Goal: Information Seeking & Learning: Understand process/instructions

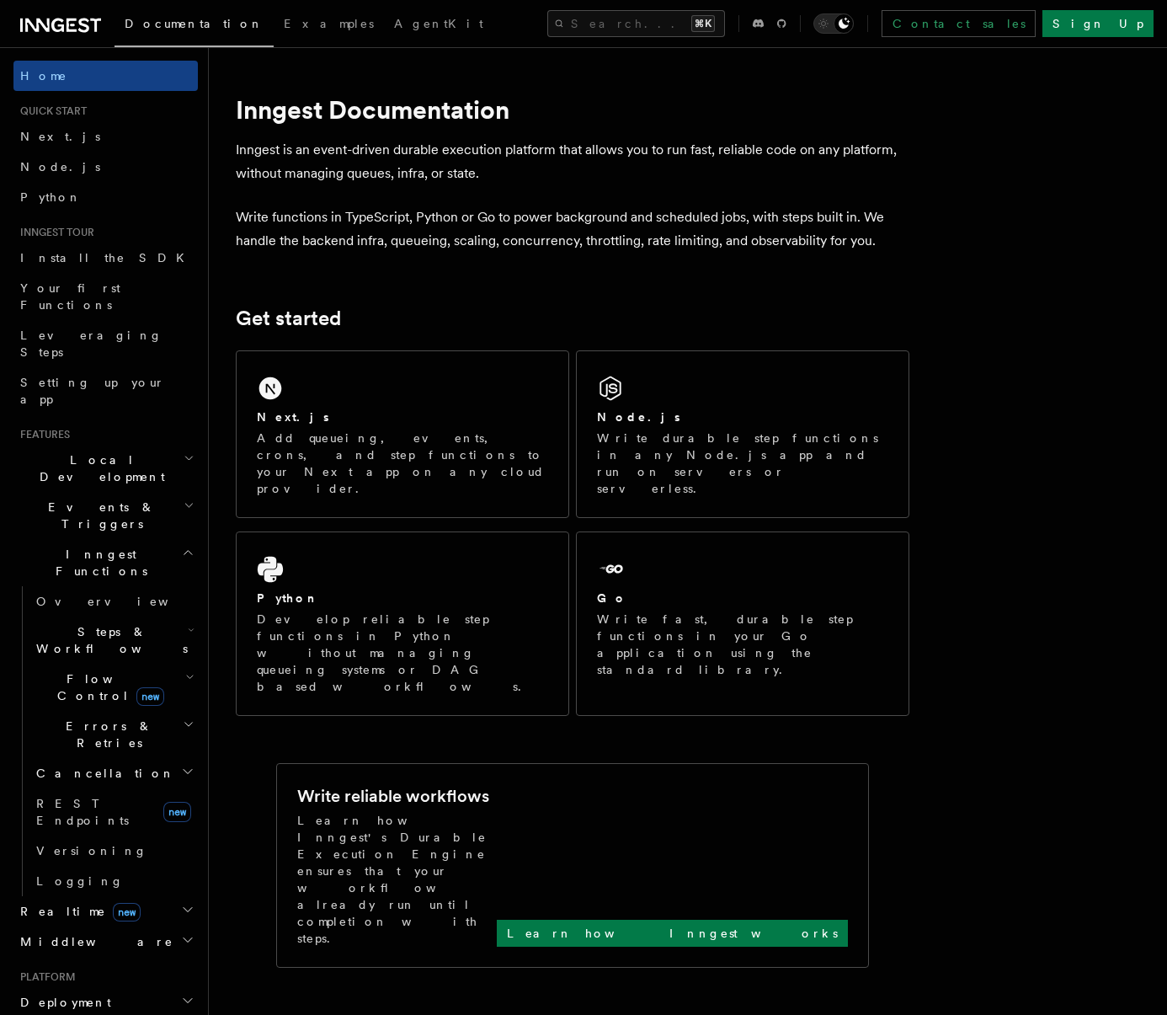
click at [127, 623] on span "Steps & Workflows" at bounding box center [108, 640] width 158 height 34
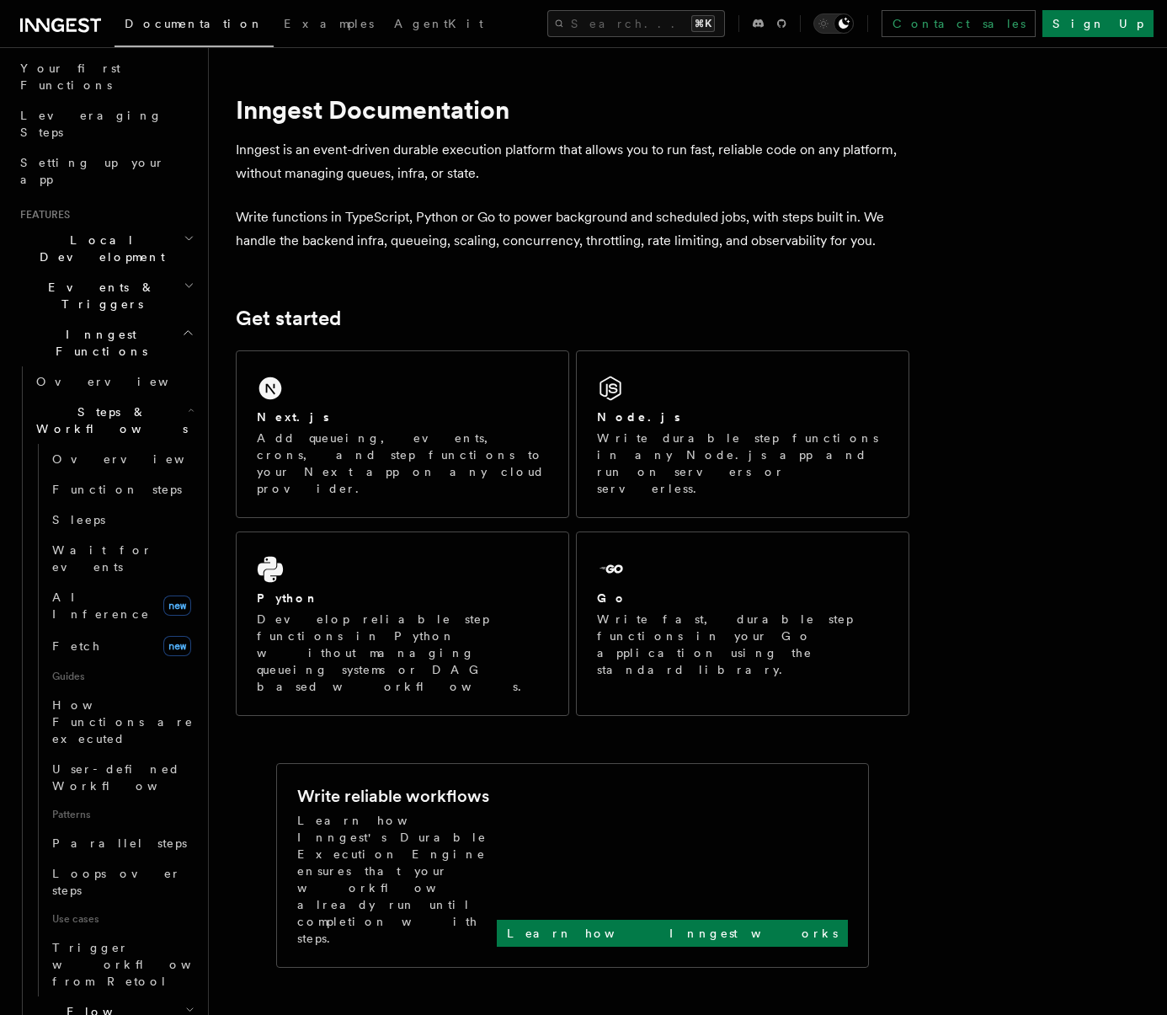
scroll to position [245, 0]
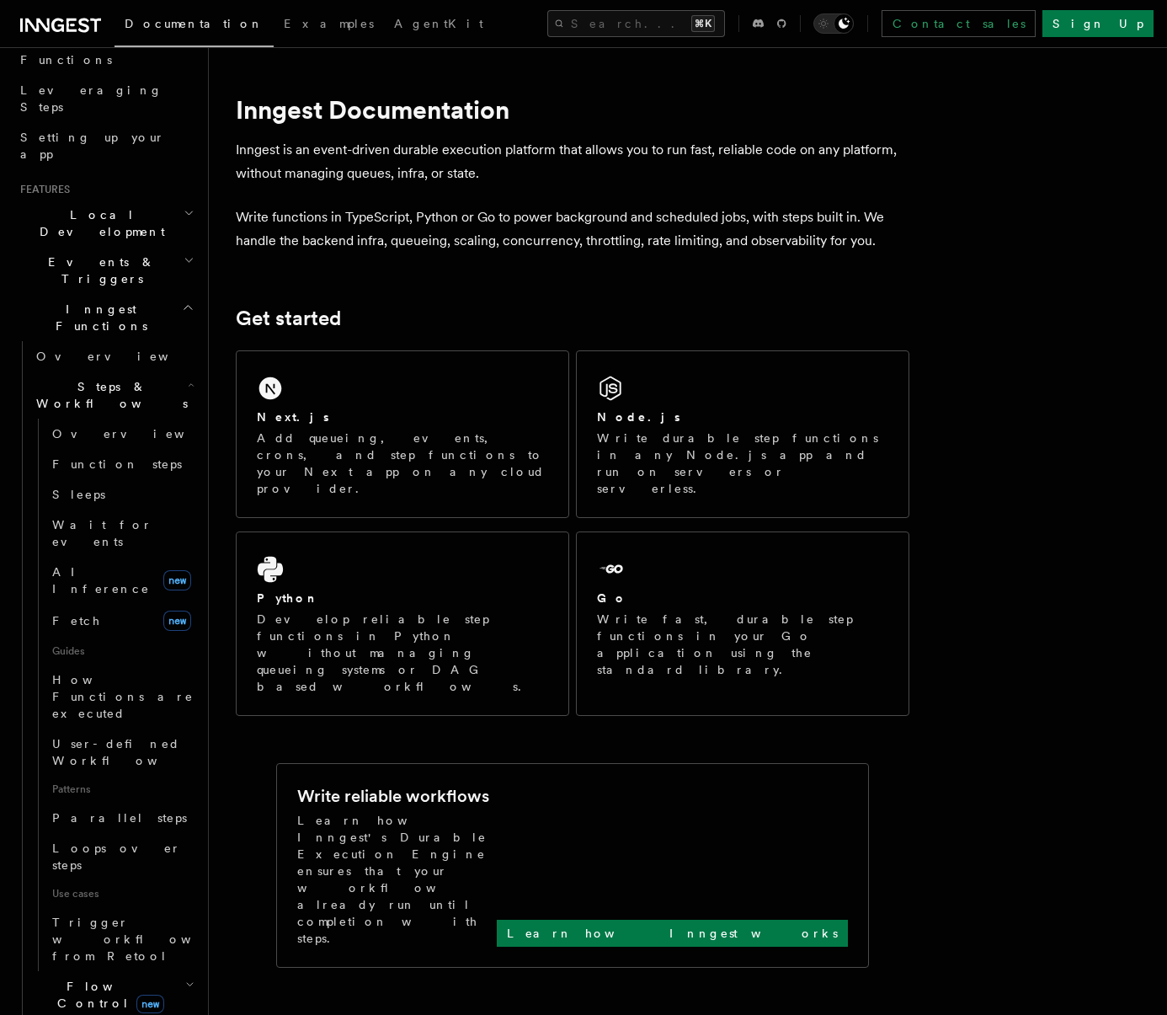
click at [109, 247] on h2 "Events & Triggers" at bounding box center [105, 270] width 184 height 47
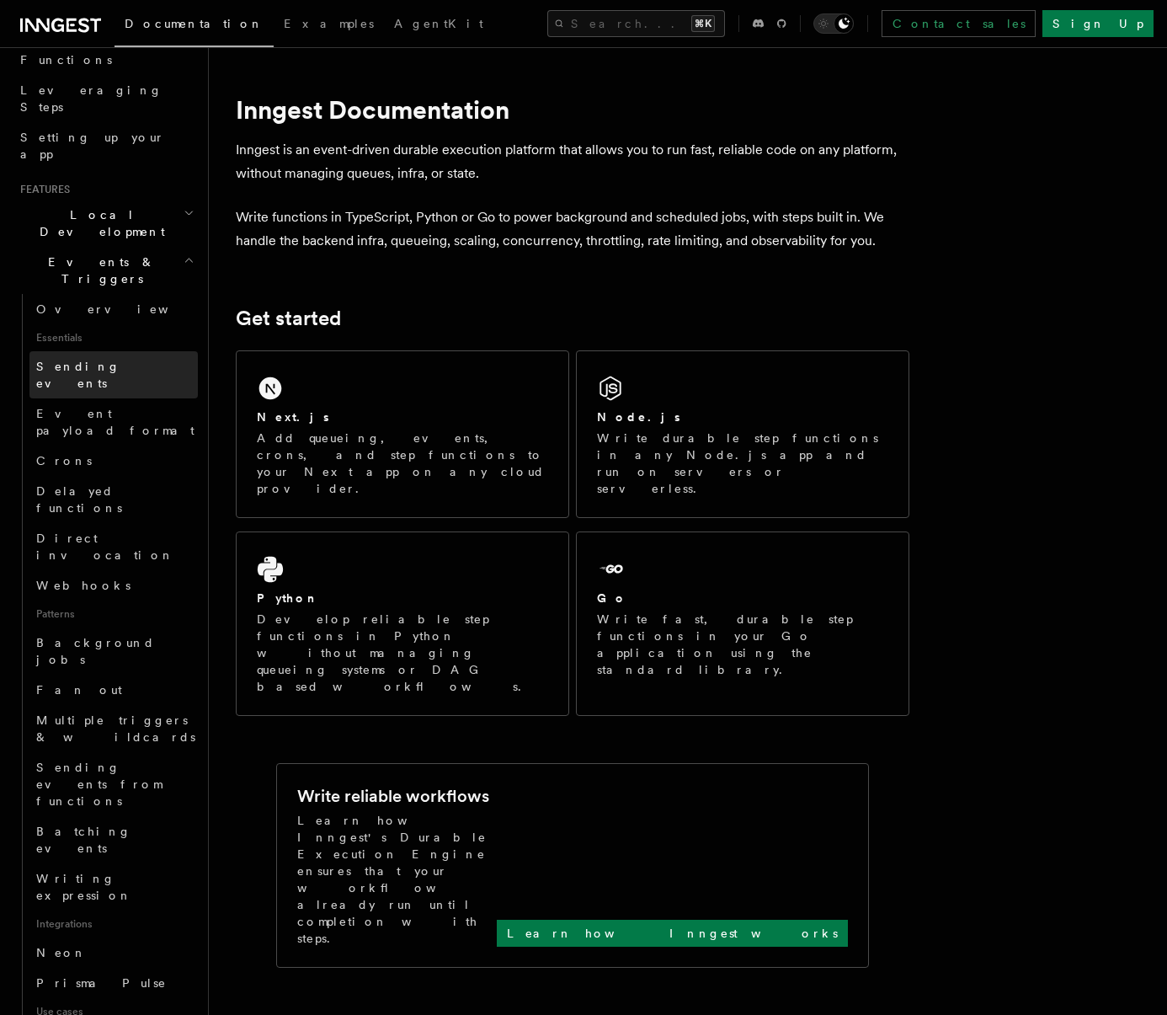
click at [110, 360] on span "Sending events" at bounding box center [78, 375] width 84 height 30
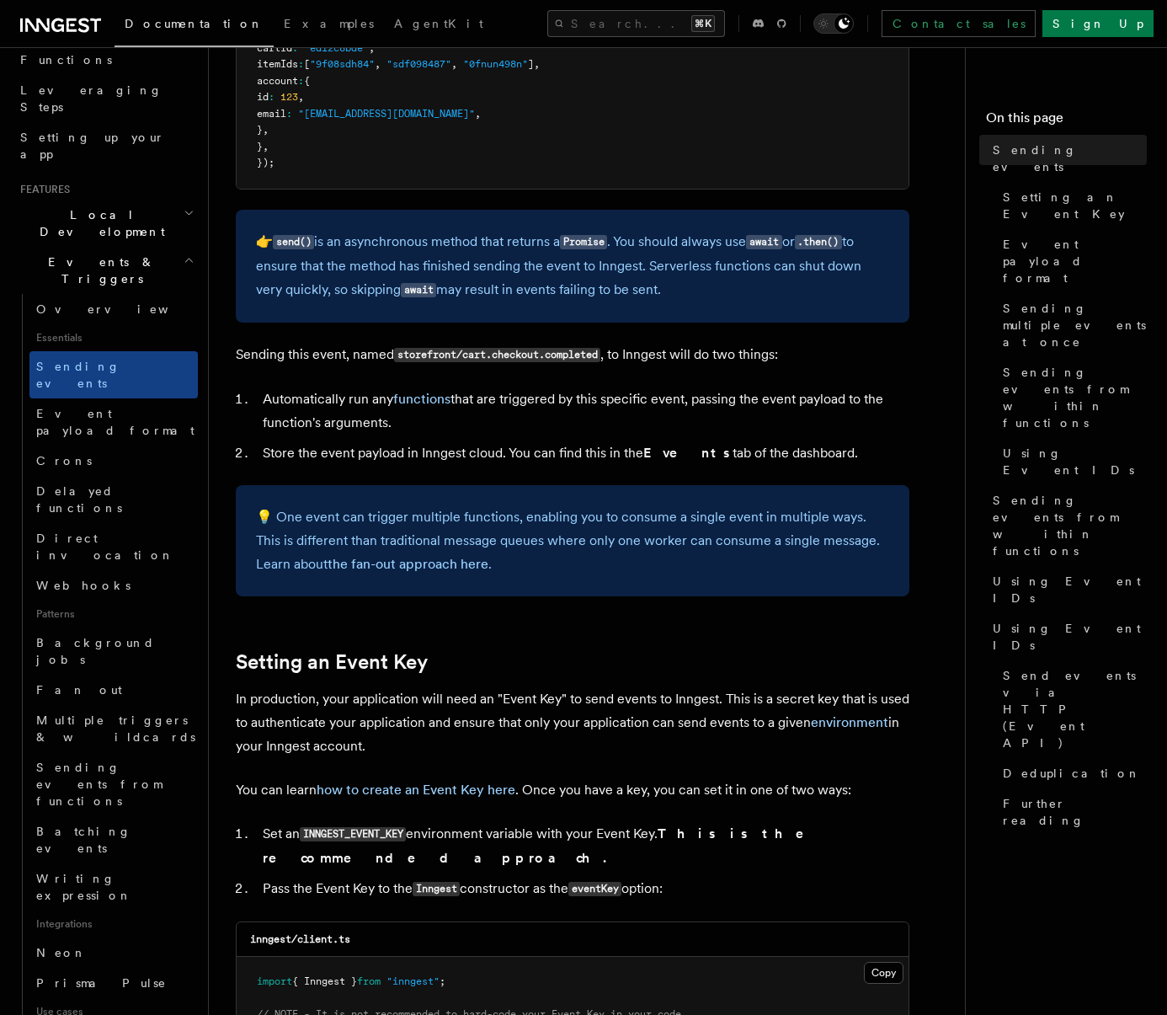
scroll to position [759, 0]
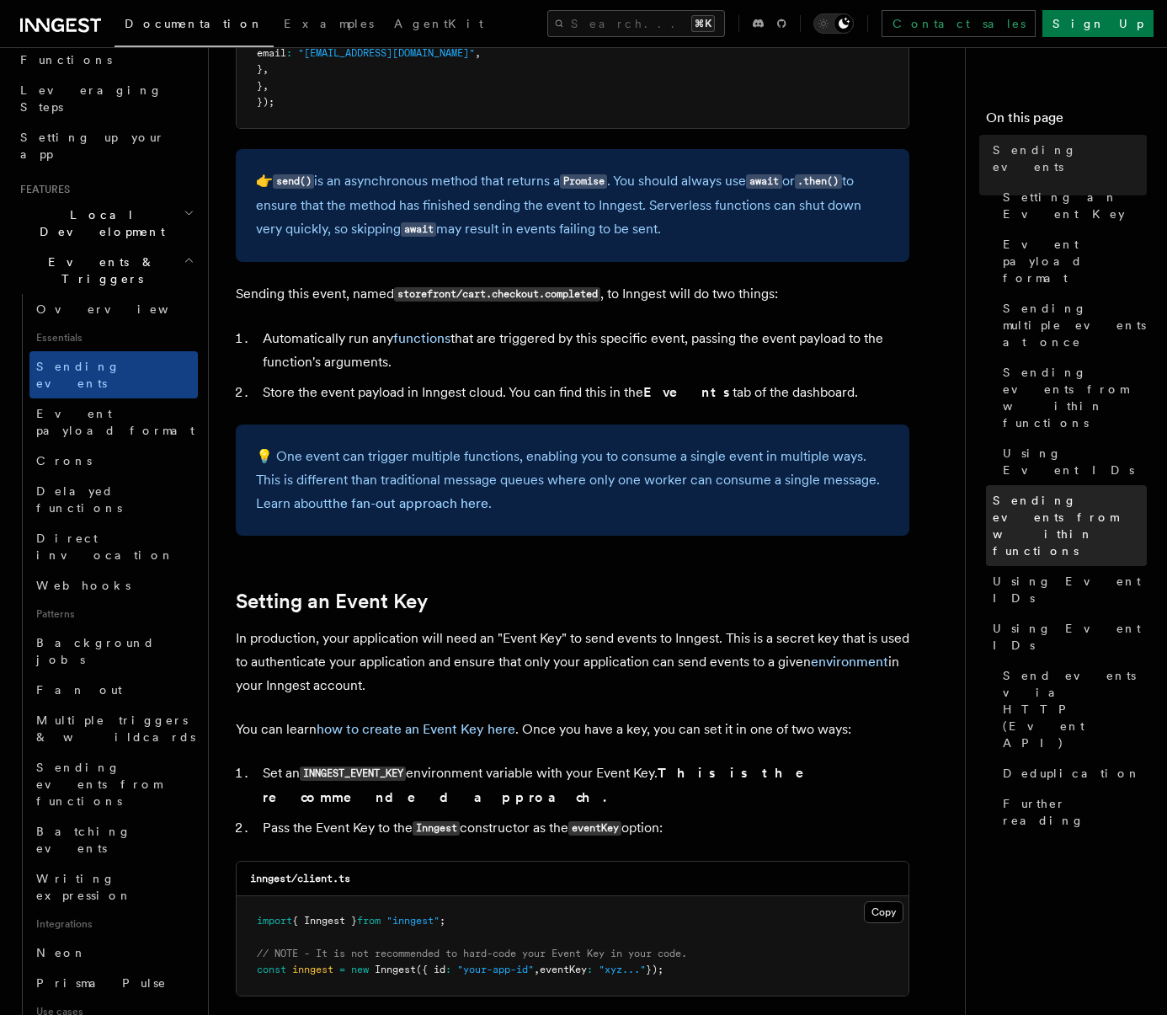
click at [1062, 492] on span "Sending events from within functions" at bounding box center [1070, 525] width 154 height 67
click at [1095, 492] on span "Sending events from within functions" at bounding box center [1070, 525] width 154 height 67
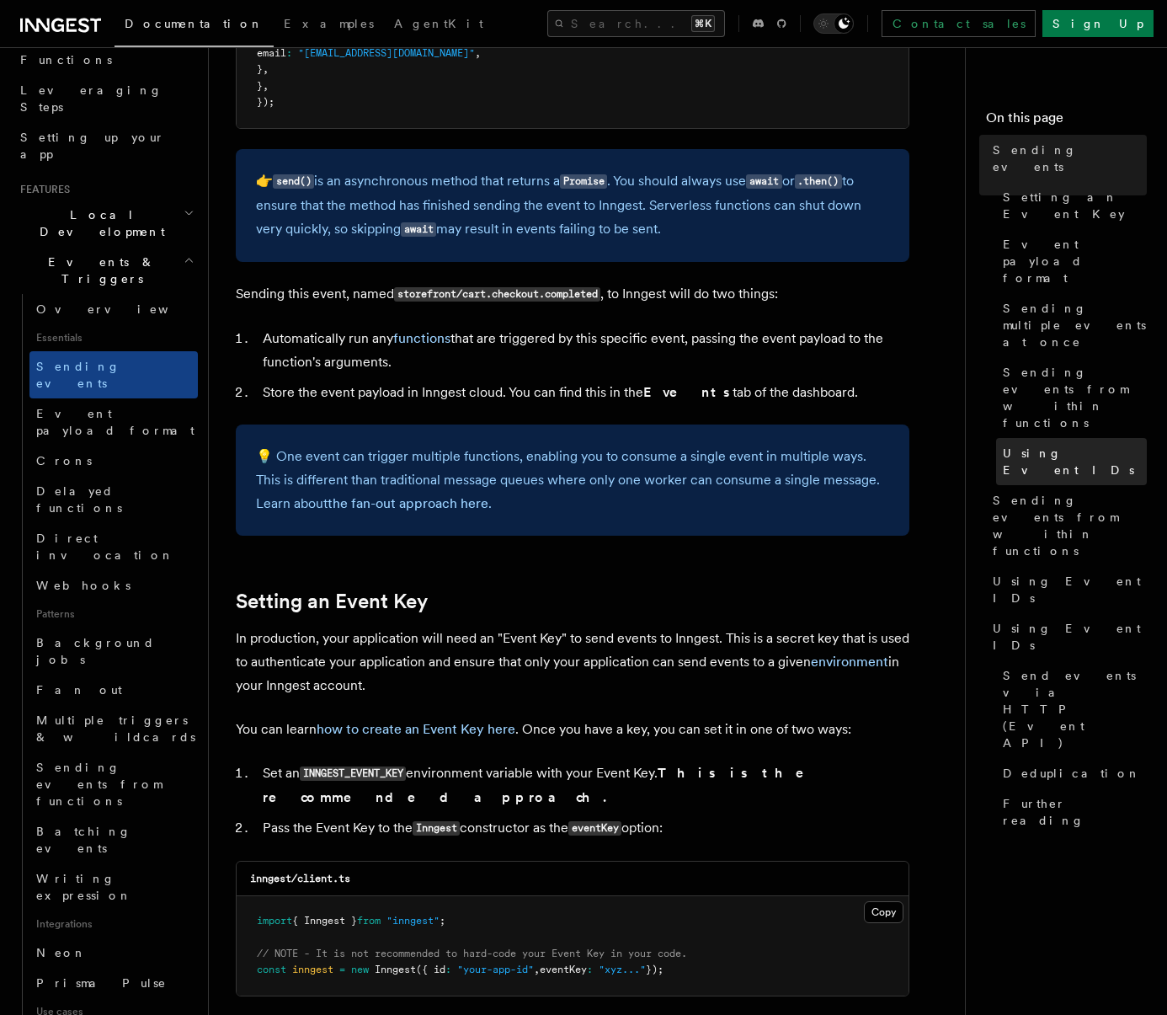
click at [1057, 445] on span "Using Event IDs" at bounding box center [1075, 462] width 144 height 34
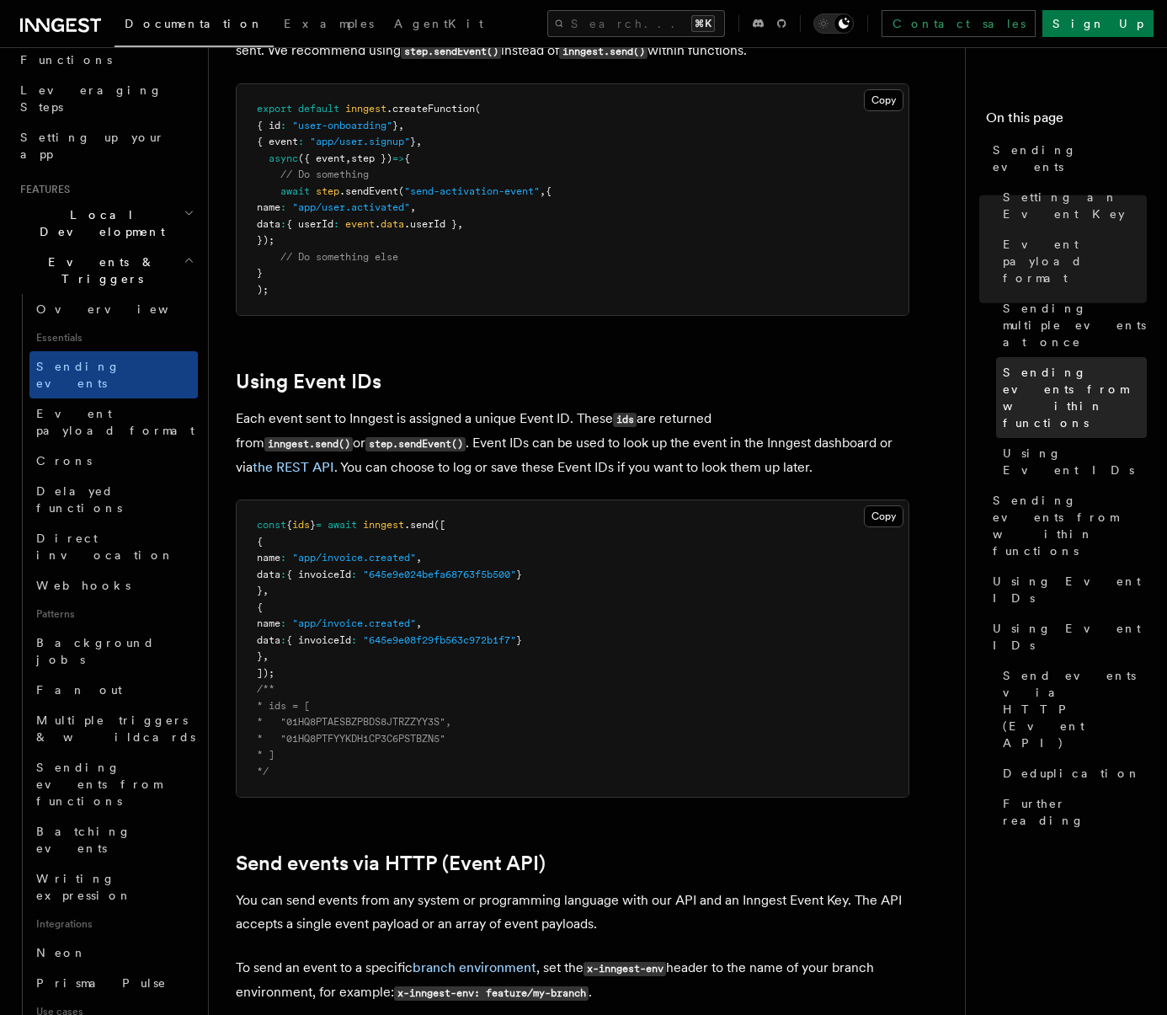
click at [1063, 364] on span "Sending events from within functions" at bounding box center [1075, 397] width 144 height 67
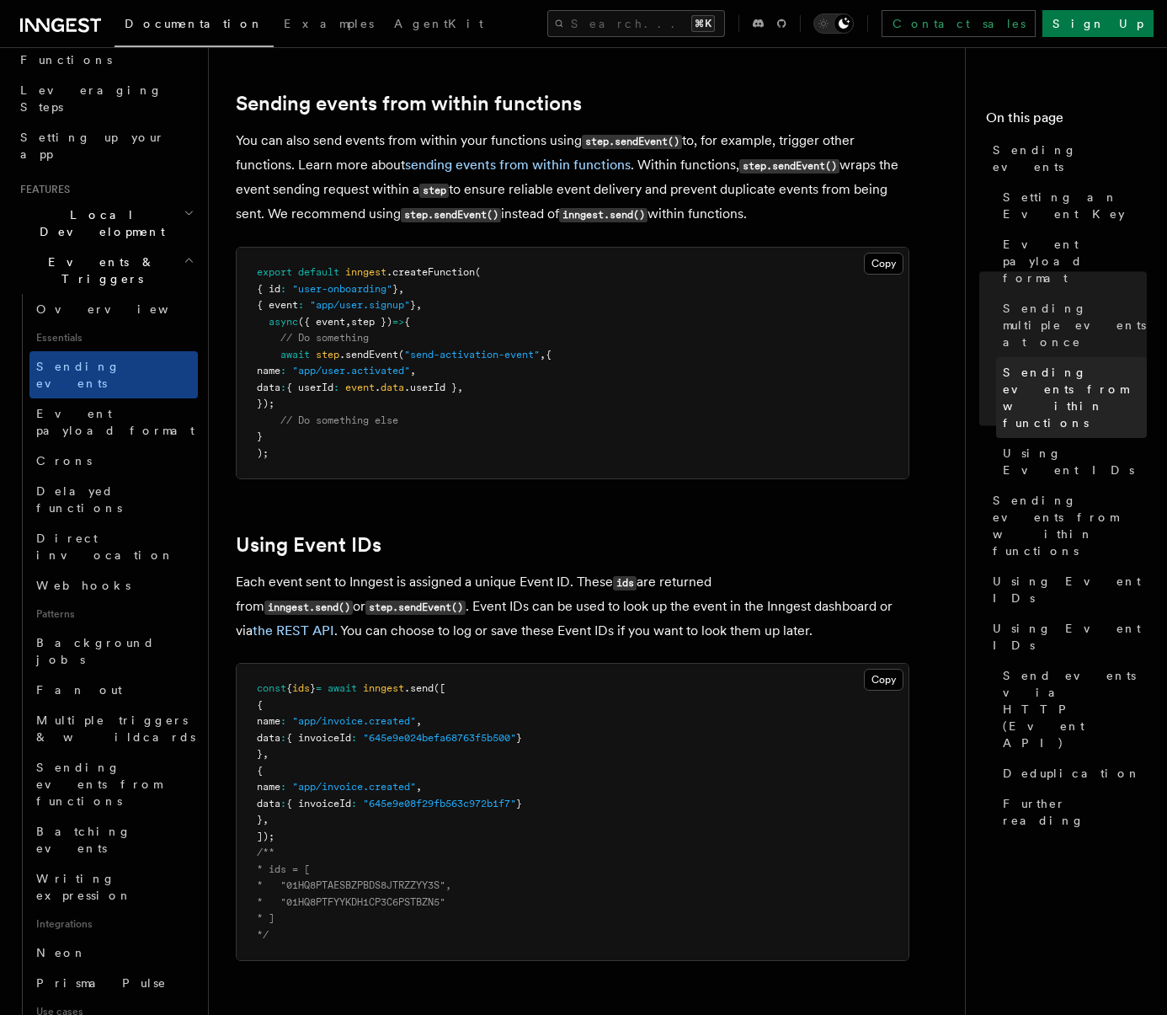
scroll to position [2562, 0]
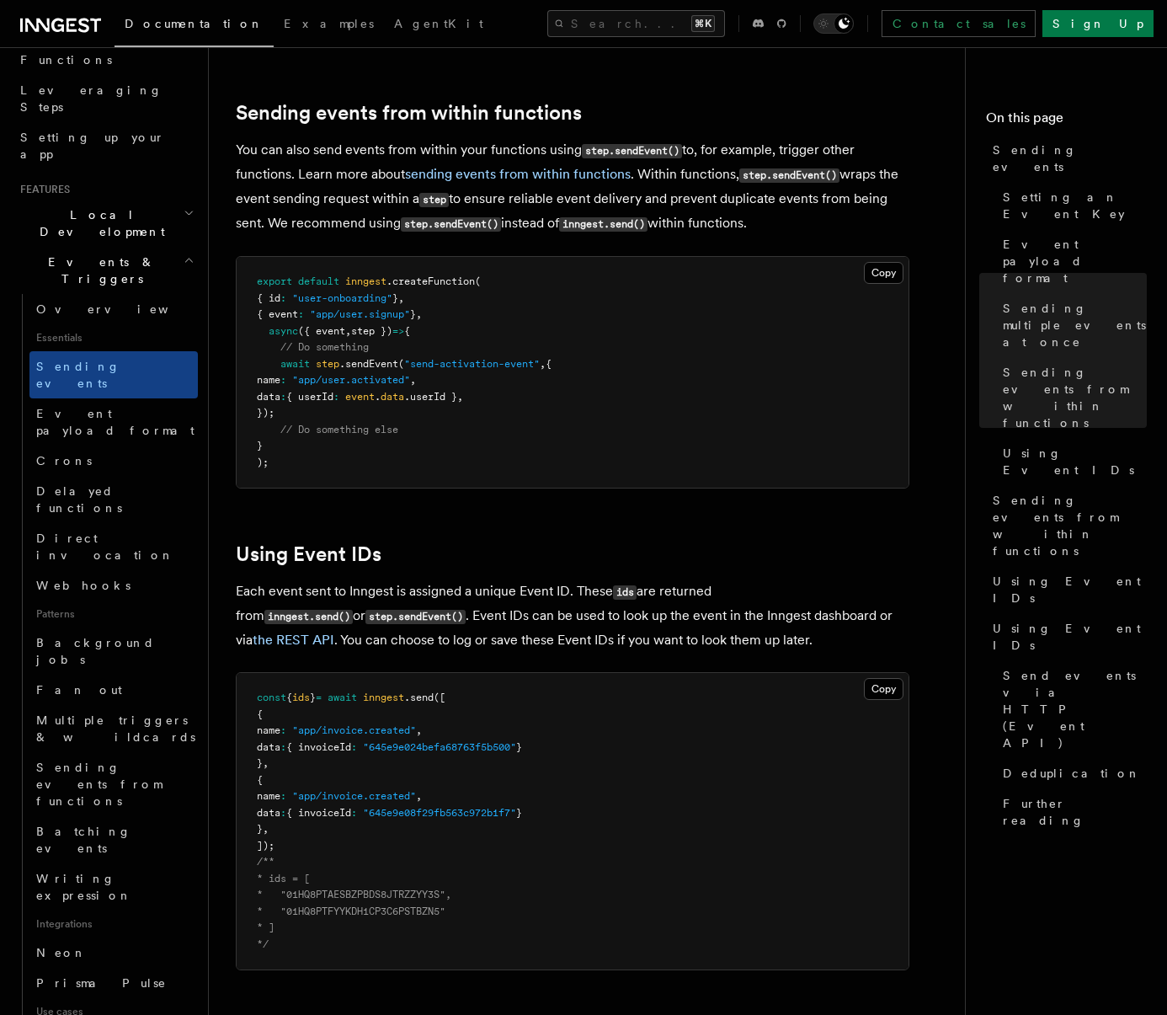
click at [323, 154] on p "You can also send events from within your functions using step.sendEvent() to, …" at bounding box center [573, 187] width 674 height 98
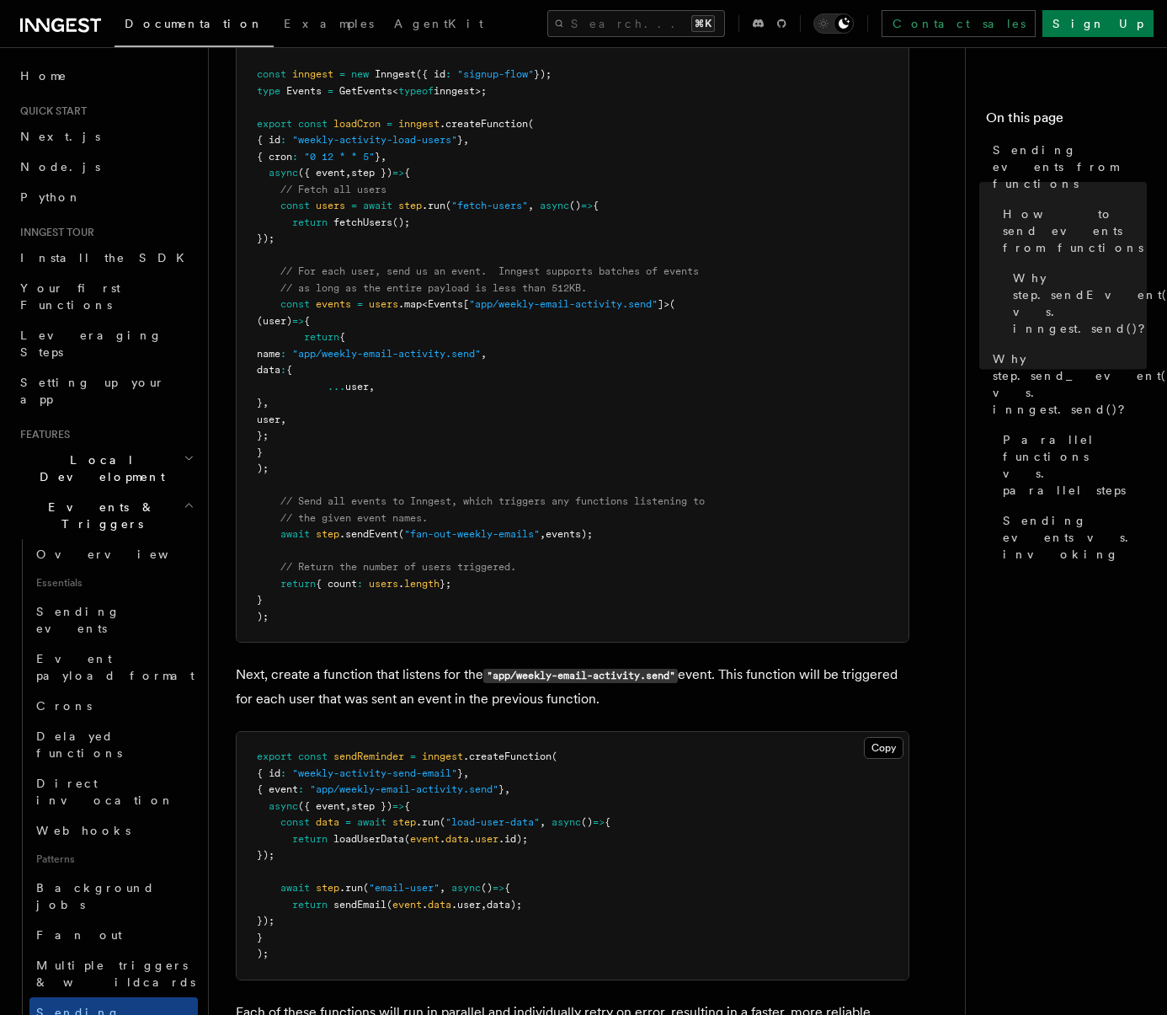
scroll to position [728, 0]
